Goal: Check status: Check status

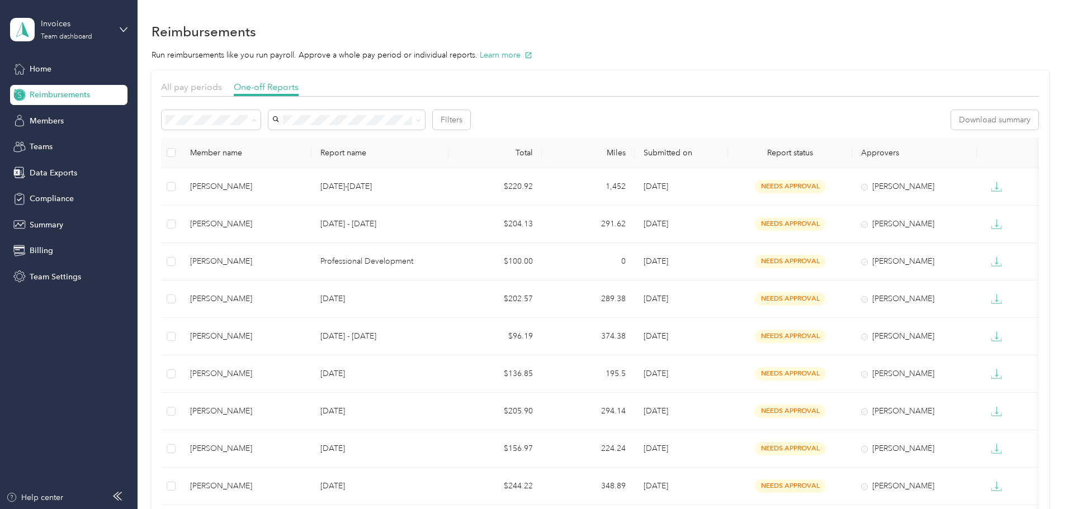
click at [276, 178] on span "Needs payment" at bounding box center [272, 180] width 56 height 10
click at [255, 163] on ol "All Needs approval Needs payment Approved Rejected Paid" at bounding box center [285, 189] width 99 height 117
click at [260, 115] on span at bounding box center [211, 120] width 99 height 20
click at [266, 160] on div "Needs approval" at bounding box center [285, 160] width 83 height 12
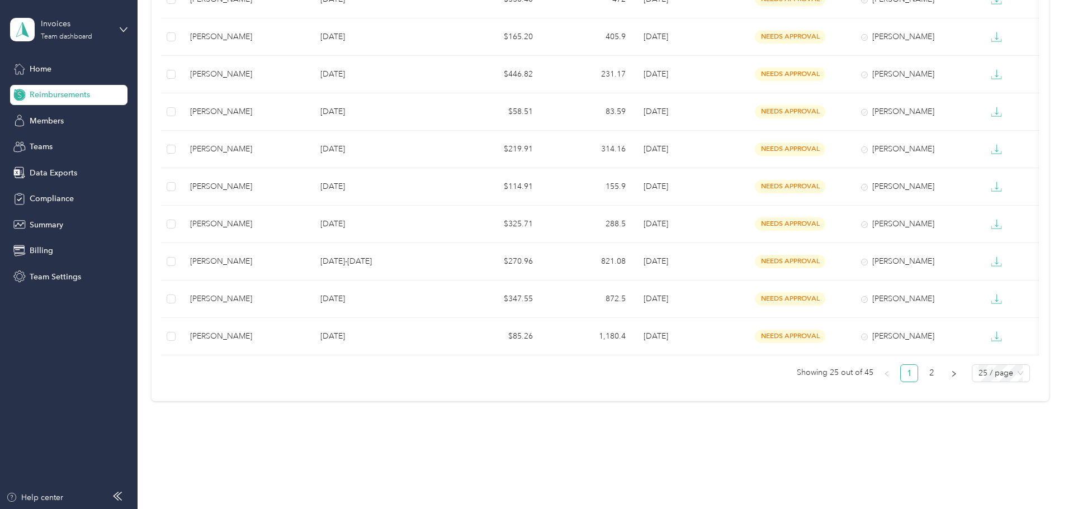
scroll to position [765, 0]
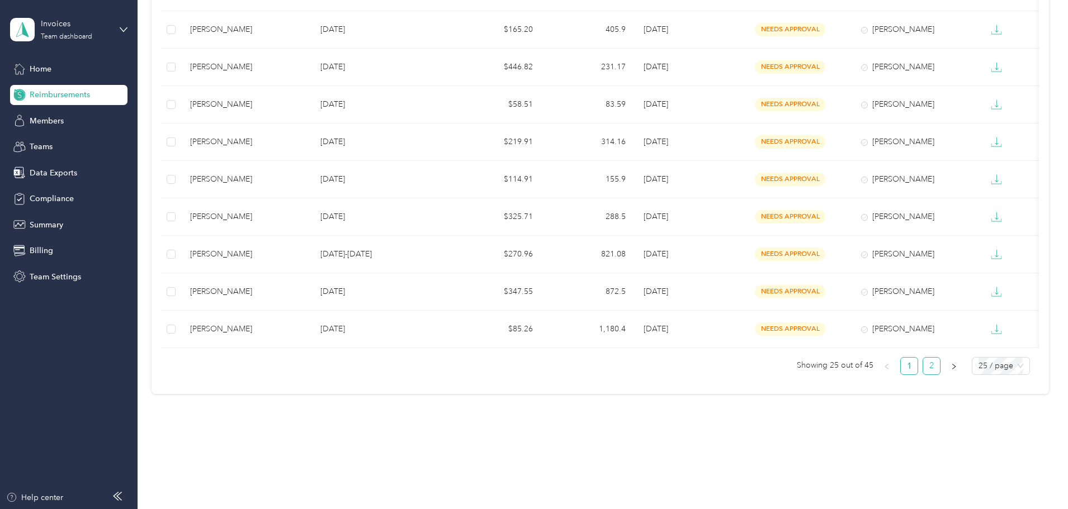
click at [923, 367] on link "2" at bounding box center [931, 366] width 17 height 17
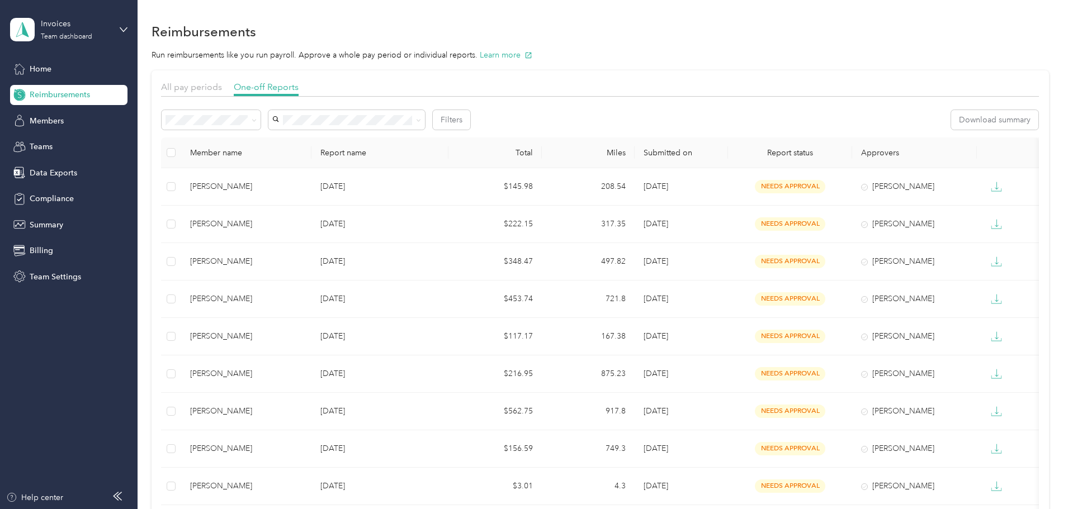
click at [199, 136] on div "All pay periods One-off Reports Filters Download summary Member name Report nam…" at bounding box center [599, 516] width 897 height 893
